Goal: Task Accomplishment & Management: Use online tool/utility

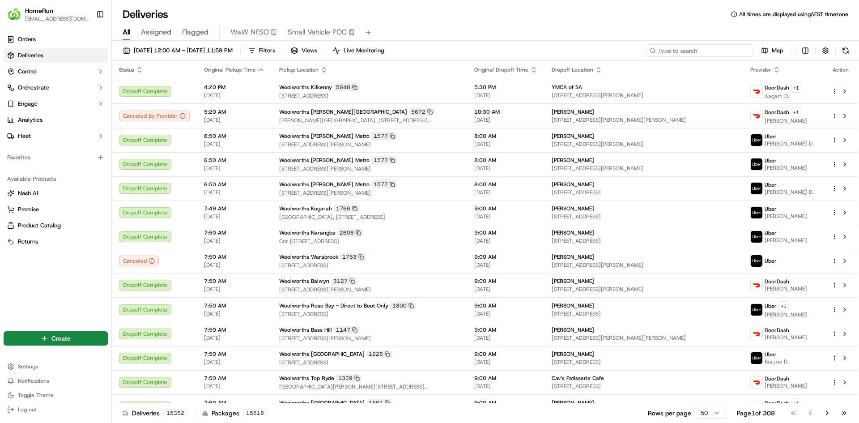
click at [707, 45] on input at bounding box center [699, 50] width 107 height 13
paste input "270106151"
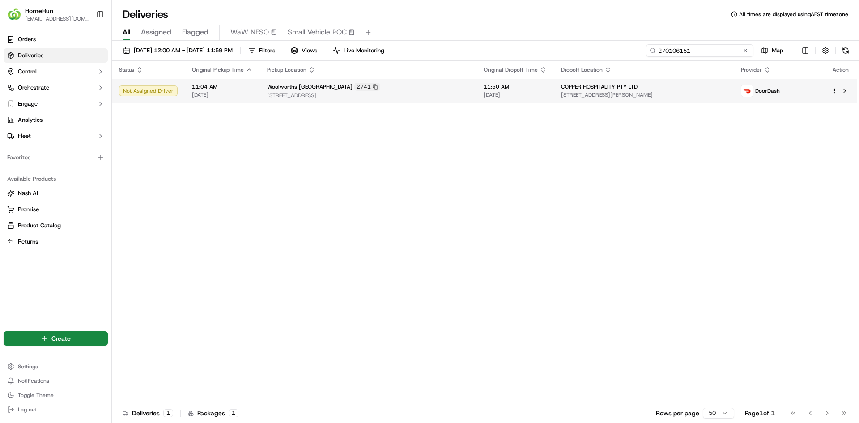
type input "270106151"
click at [243, 89] on span "11:04 AM" at bounding box center [222, 86] width 61 height 7
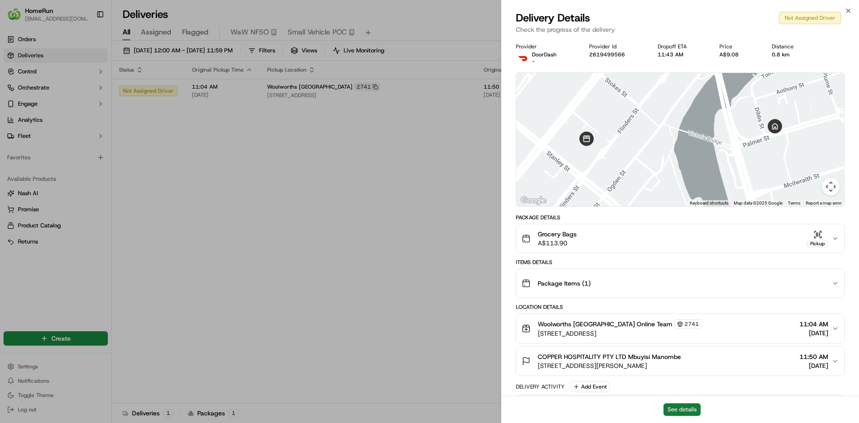
click at [679, 409] on button "See details" at bounding box center [681, 409] width 37 height 13
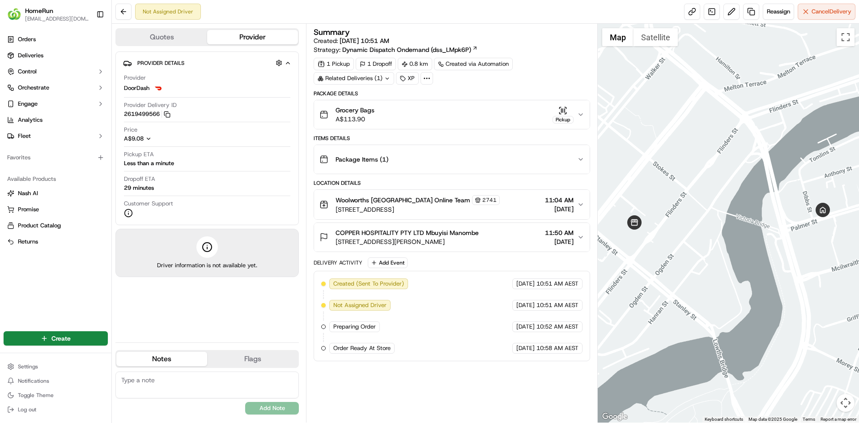
click at [171, 42] on button "Quotes" at bounding box center [161, 37] width 91 height 14
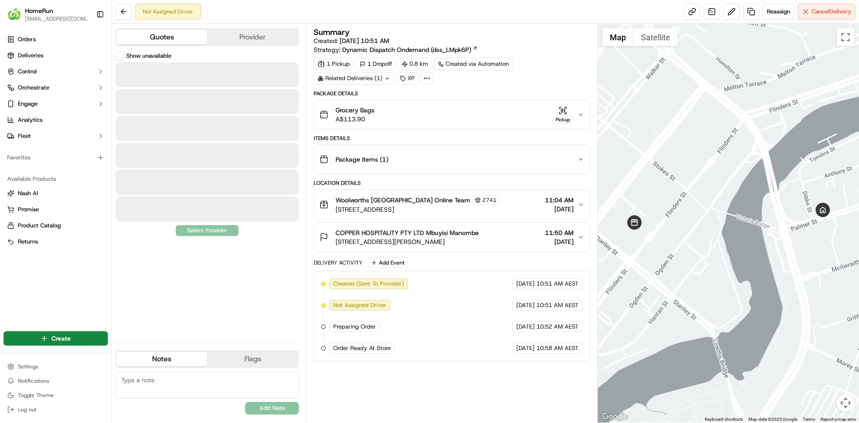
click at [223, 37] on button "Provider" at bounding box center [252, 37] width 91 height 14
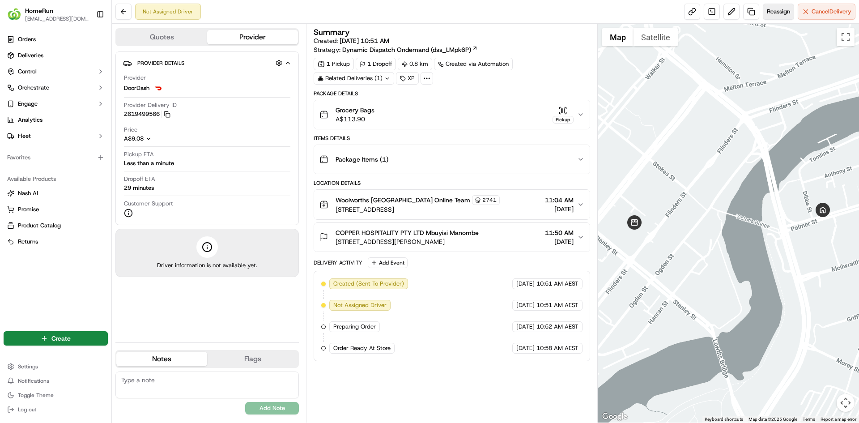
click at [783, 13] on span "Reassign" at bounding box center [778, 12] width 23 height 8
click at [577, 232] on button "COPPER HOSPITALITY PTY LTD Mbuyisi Manombe 8 Palmer Street, Grand Mercure Shop …" at bounding box center [451, 237] width 275 height 29
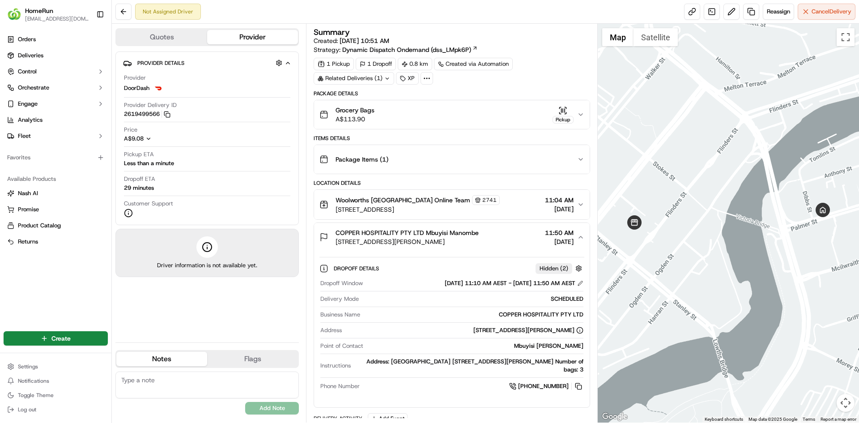
click at [577, 232] on button "COPPER HOSPITALITY PTY LTD Mbuyisi Manombe 8 Palmer Street, Grand Mercure Shop …" at bounding box center [451, 237] width 275 height 29
